Goal: Navigation & Orientation: Find specific page/section

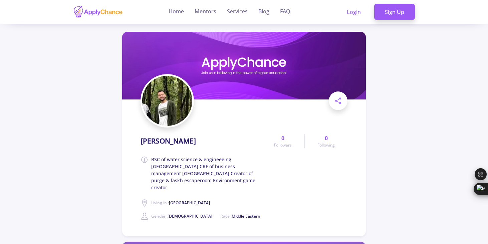
click at [136, 110] on section "[PERSON_NAME] BSC of water science & engineeeing [GEOGRAPHIC_DATA] CRF of busin…" at bounding box center [244, 134] width 244 height 205
click at [199, 99] on div at bounding box center [244, 100] width 207 height 53
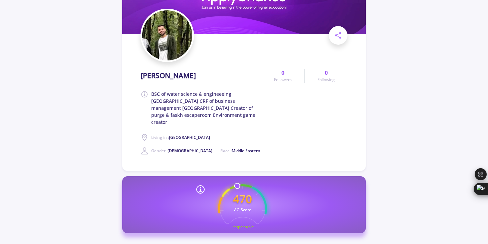
scroll to position [65, 0]
click at [164, 39] on img at bounding box center [167, 36] width 50 height 50
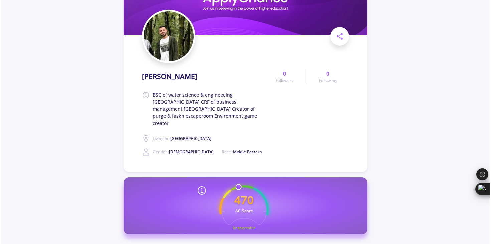
scroll to position [0, 0]
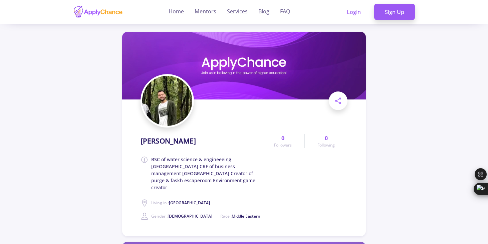
click at [163, 102] on img at bounding box center [167, 101] width 50 height 50
click at [334, 101] on span at bounding box center [338, 101] width 19 height 19
